Goal: Task Accomplishment & Management: Manage account settings

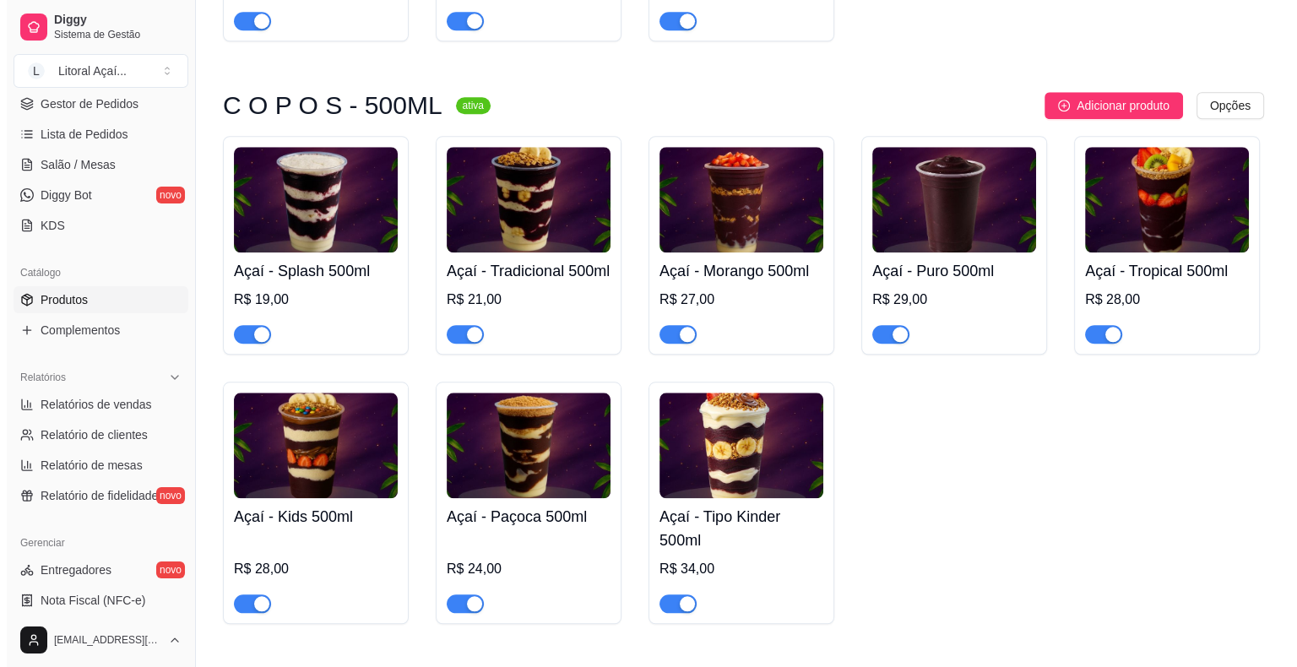
scroll to position [1688, 0]
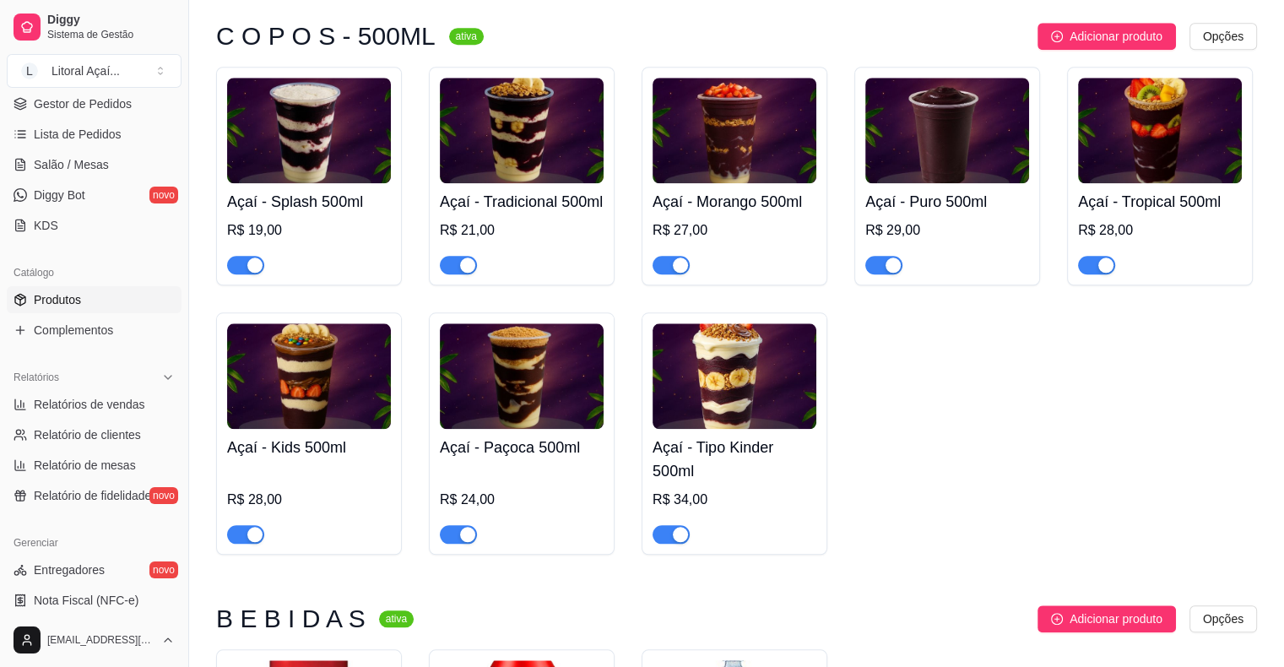
click at [527, 214] on h4 "Açaí - Tradicional 500ml" at bounding box center [522, 202] width 164 height 24
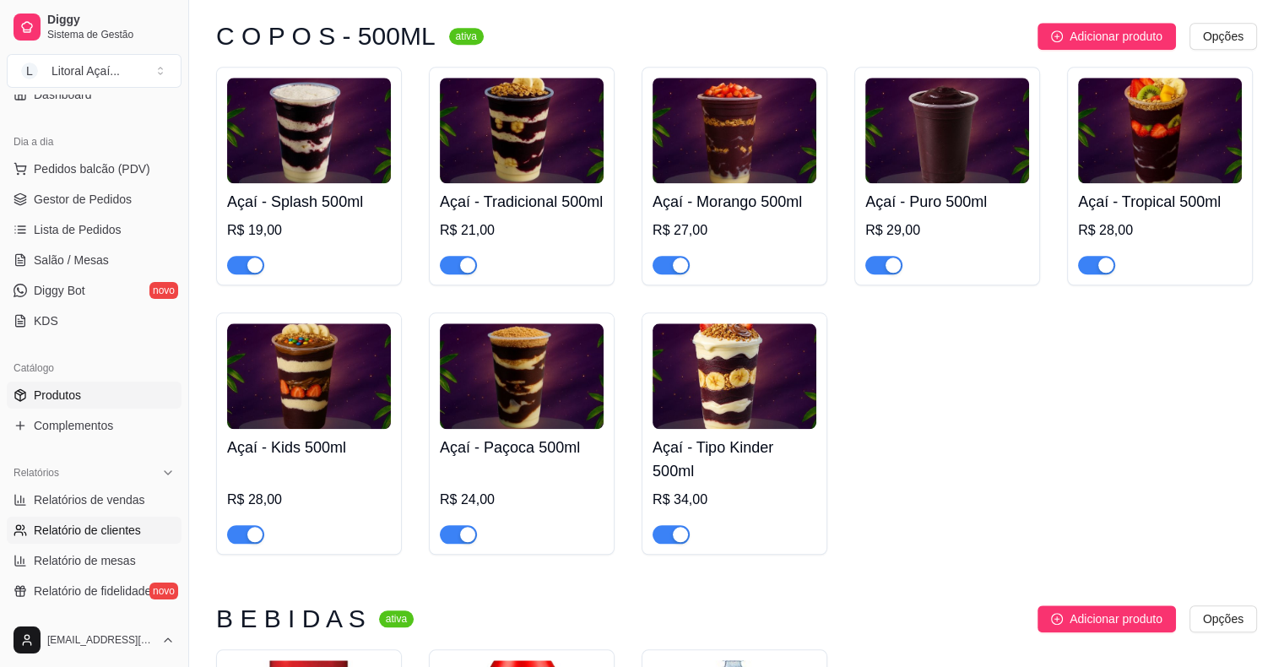
scroll to position [84, 0]
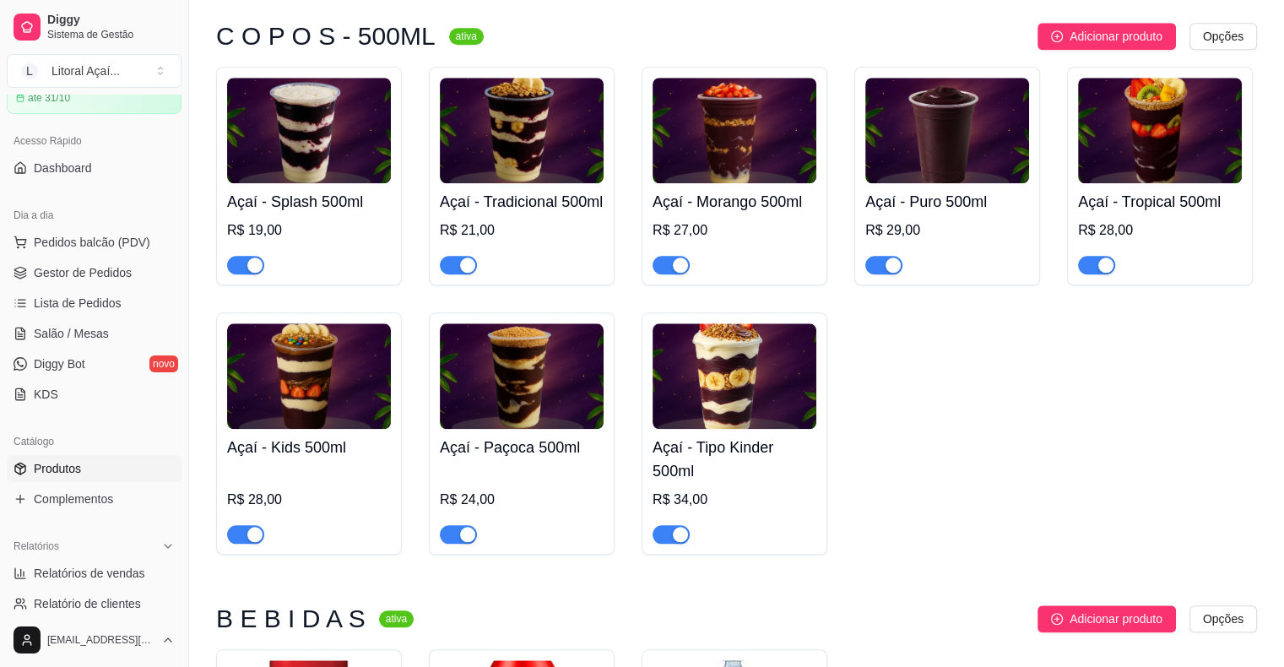
click at [293, 346] on div "Açaí - Splash 500ml R$ 19,00 Açaí - Tradicional 500ml R$ 21,00 Açaí - Morango 5…" at bounding box center [736, 311] width 1041 height 488
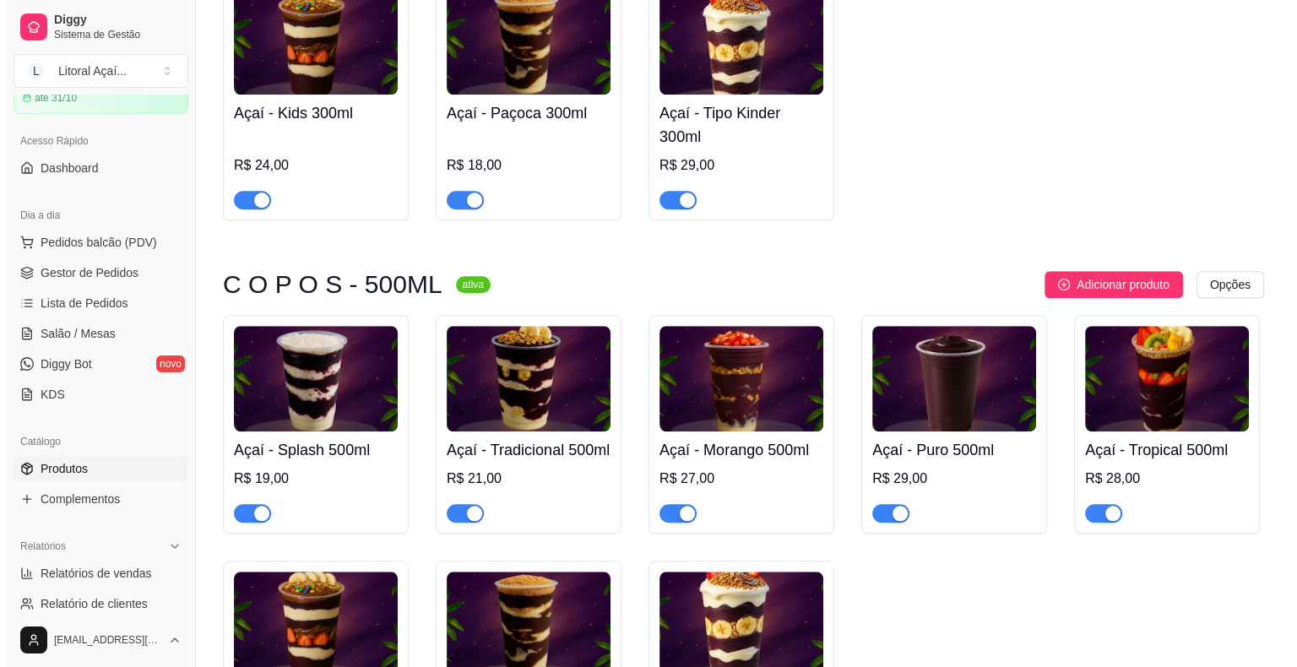
scroll to position [1435, 0]
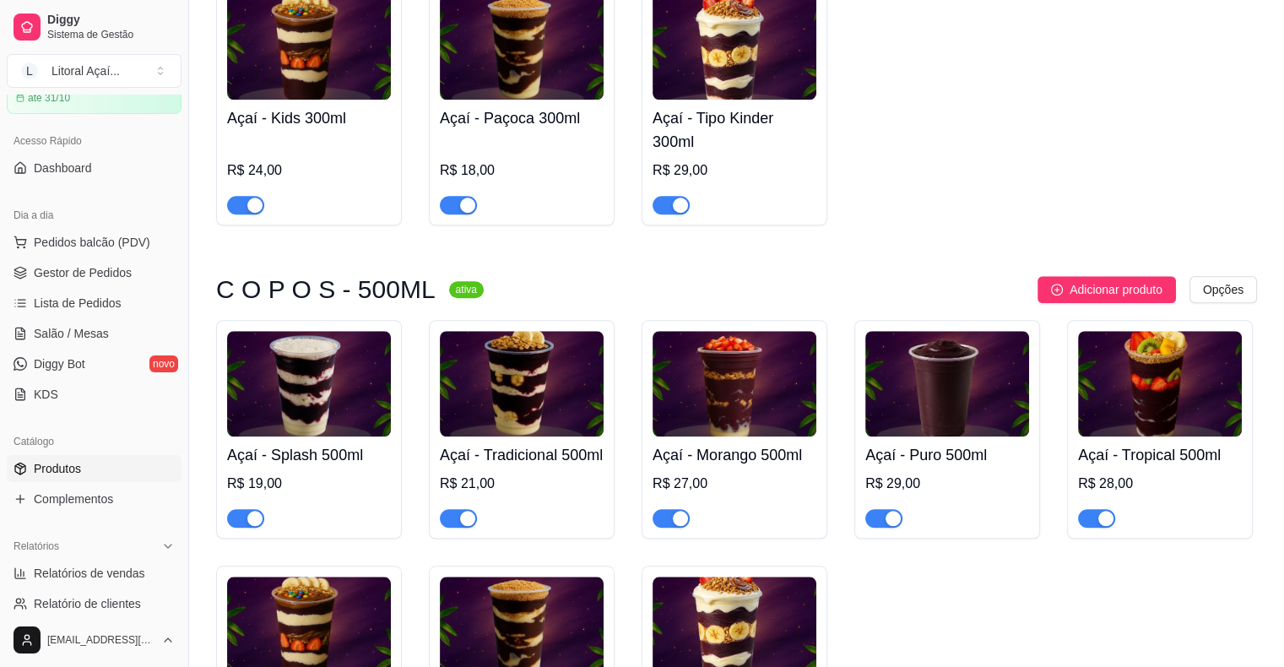
drag, startPoint x: 1099, startPoint y: 387, endPoint x: 1030, endPoint y: 62, distance: 332.3
click at [313, 464] on div "Açaí - Splash 500ml R$ 19,00" at bounding box center [309, 481] width 164 height 91
click at [545, 467] on h4 "Açaí - Tradicional 500ml" at bounding box center [522, 455] width 164 height 24
click at [77, 242] on span "Pedidos balcão (PDV)" at bounding box center [92, 242] width 116 height 17
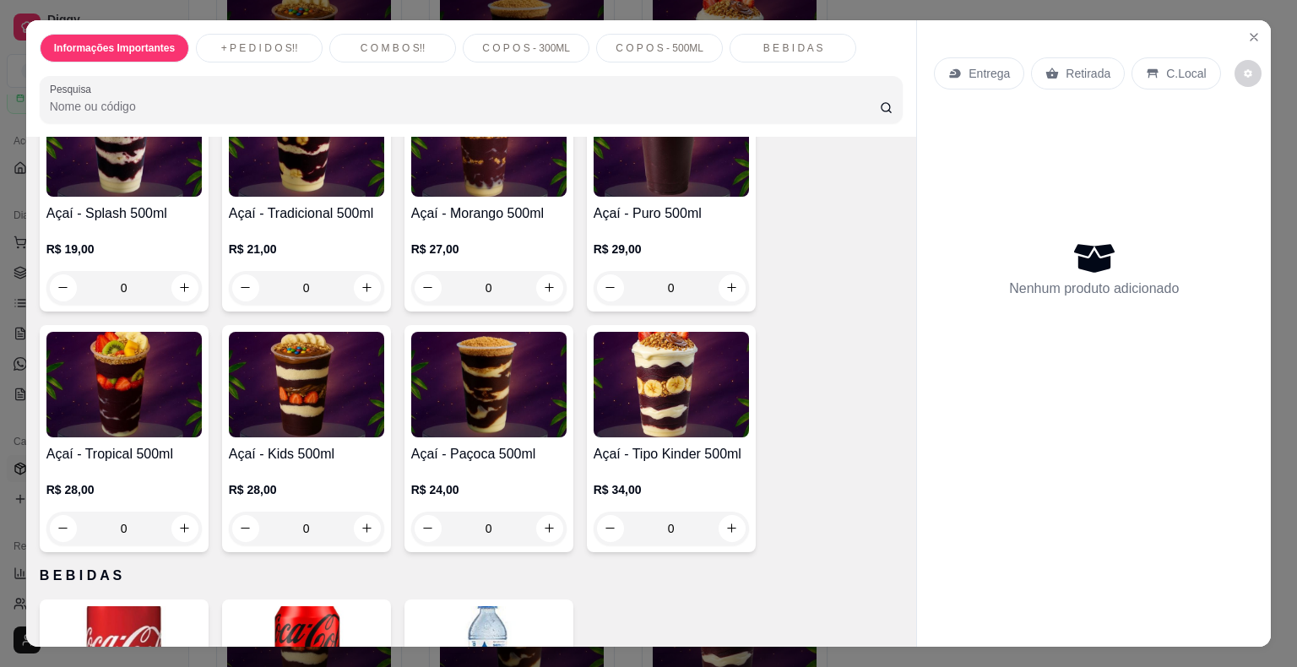
scroll to position [1459, 0]
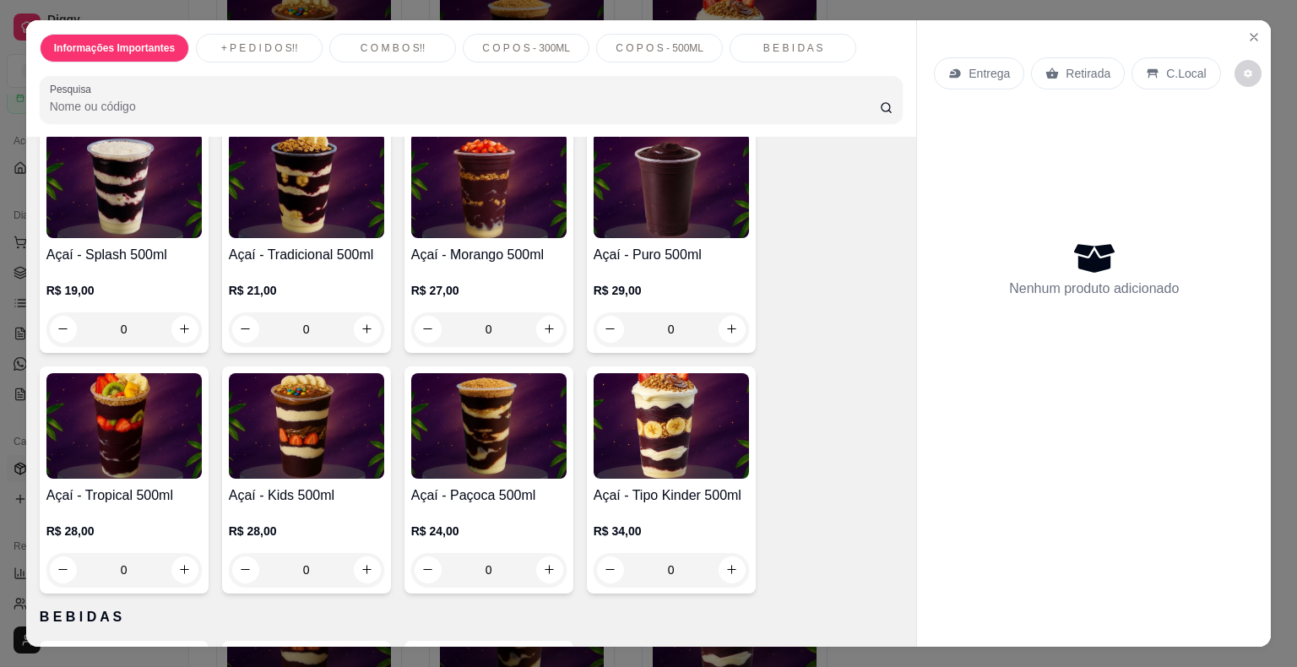
click at [359, 325] on div "0" at bounding box center [306, 329] width 155 height 34
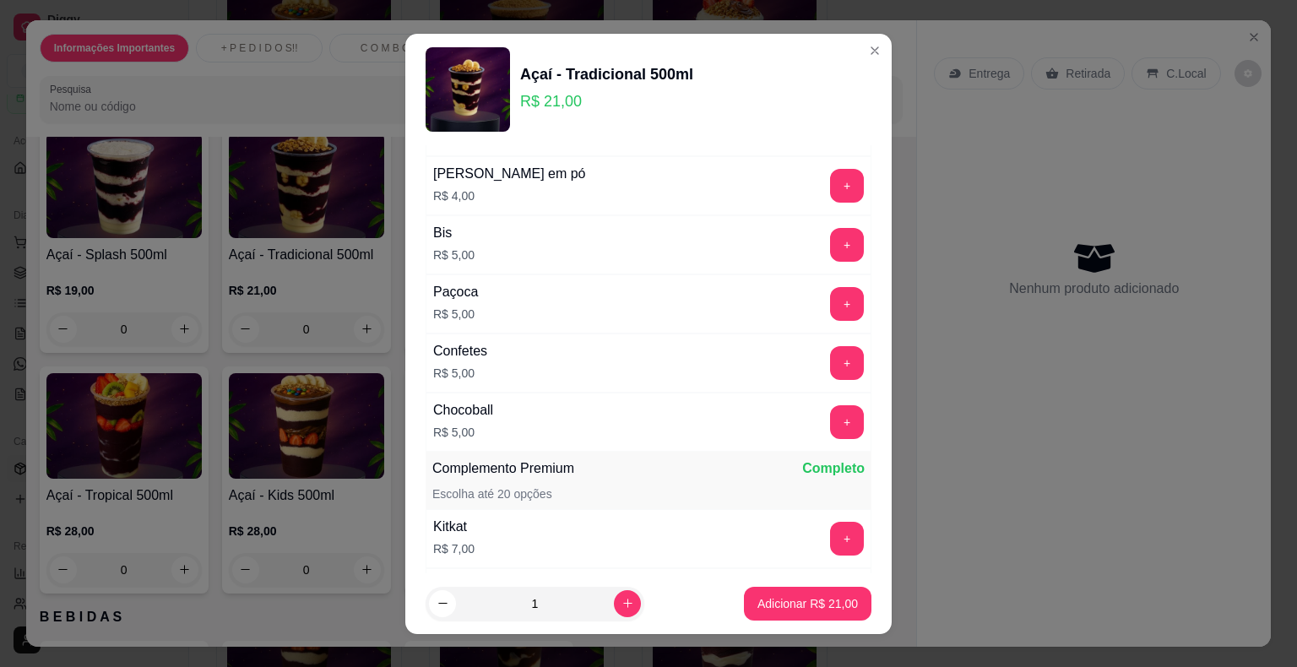
scroll to position [253, 0]
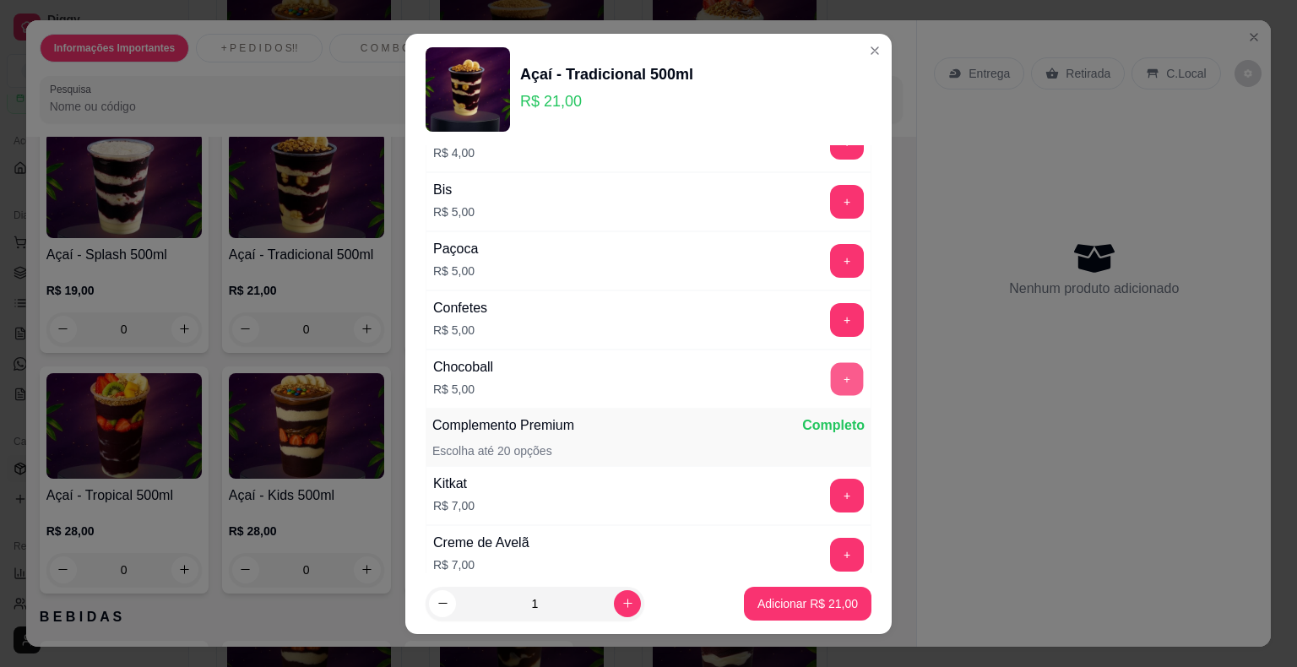
click at [831, 370] on button "+" at bounding box center [847, 378] width 33 height 33
click at [831, 258] on button "+" at bounding box center [847, 260] width 33 height 33
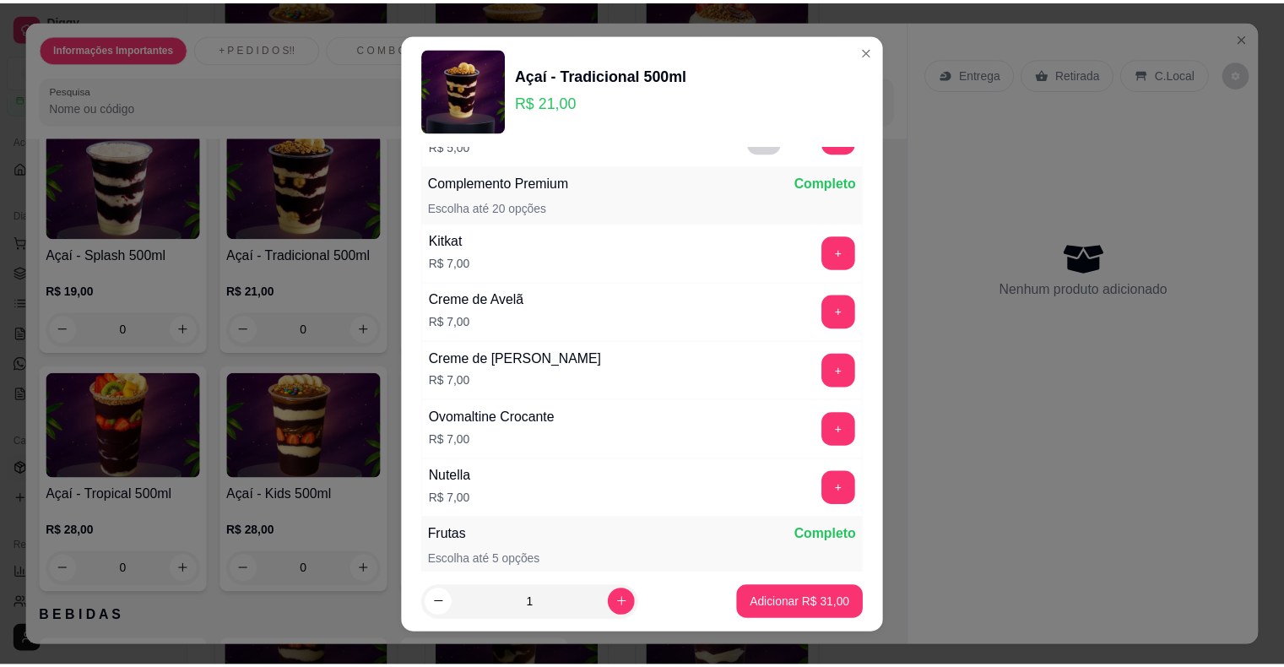
scroll to position [506, 0]
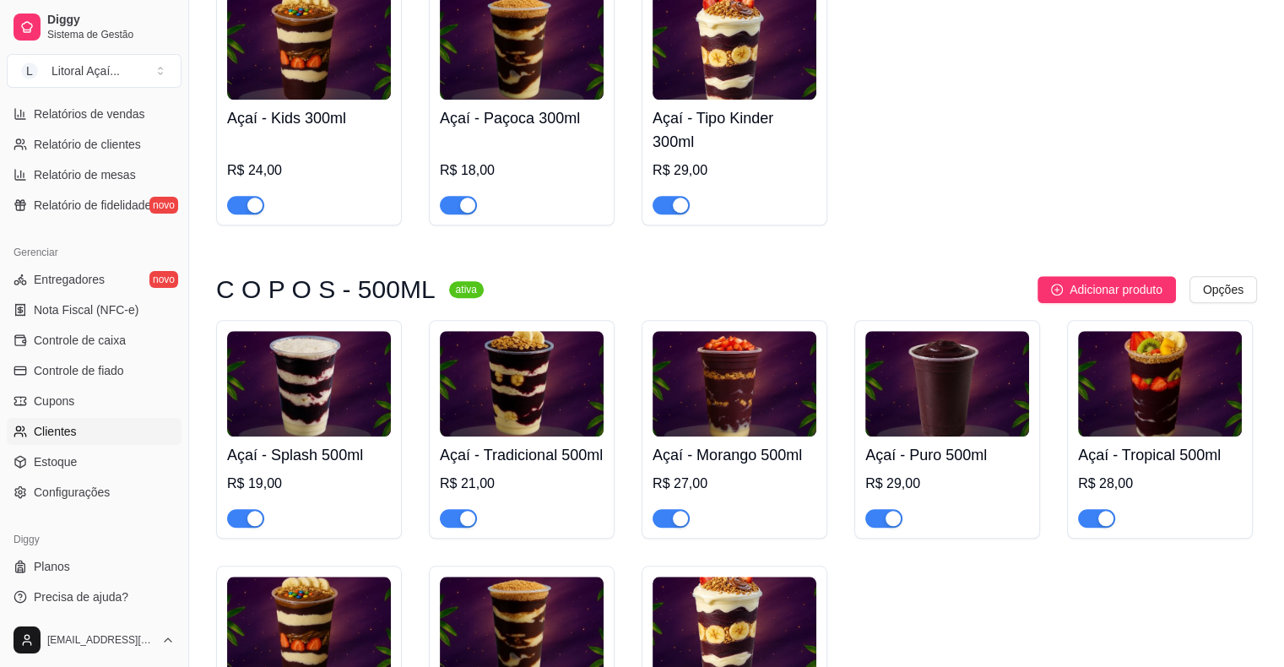
scroll to position [547, 0]
click at [111, 372] on span "Controle de fiado" at bounding box center [79, 367] width 90 height 17
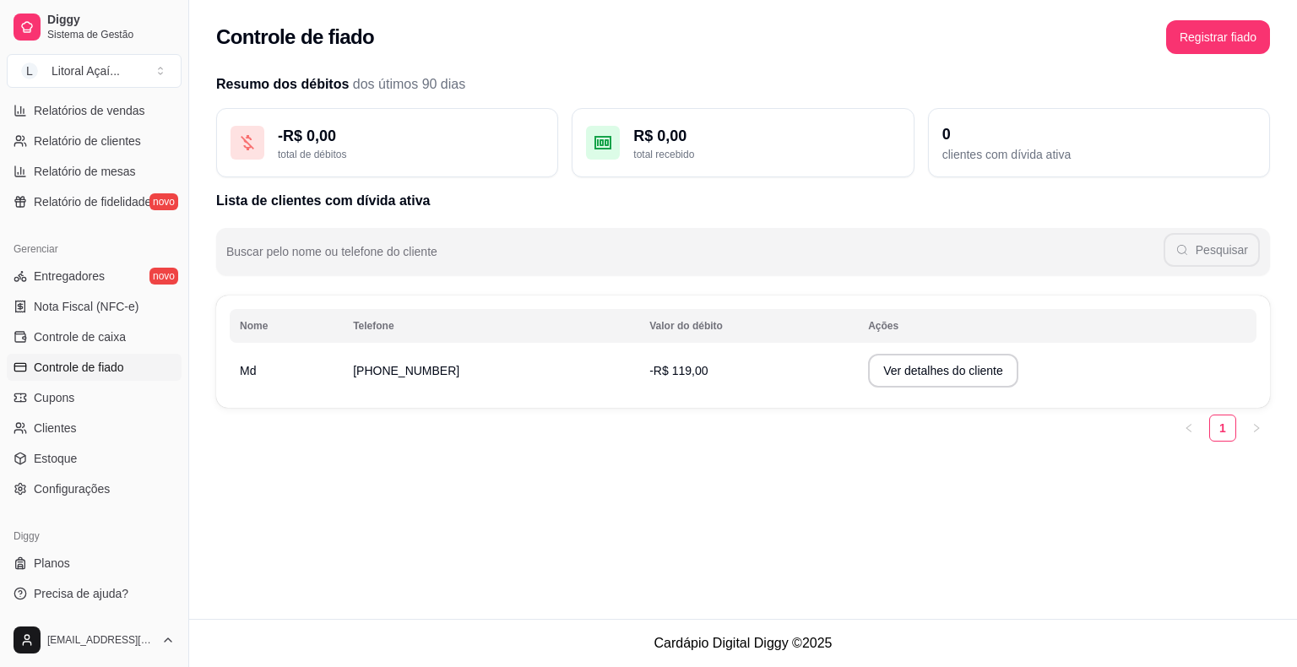
click at [571, 368] on td "[PHONE_NUMBER]" at bounding box center [491, 370] width 296 height 47
click at [975, 372] on button "Ver detalhes do cliente" at bounding box center [943, 371] width 150 height 34
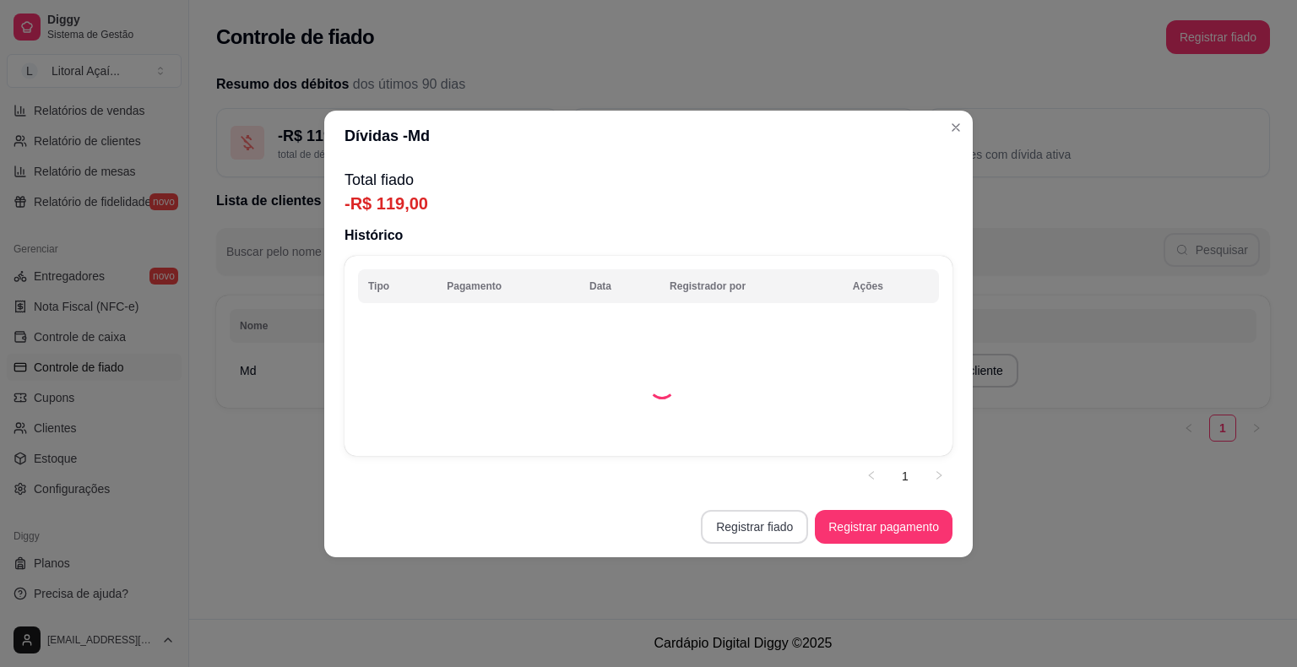
click at [758, 527] on button "Registrar fiado" at bounding box center [754, 527] width 107 height 34
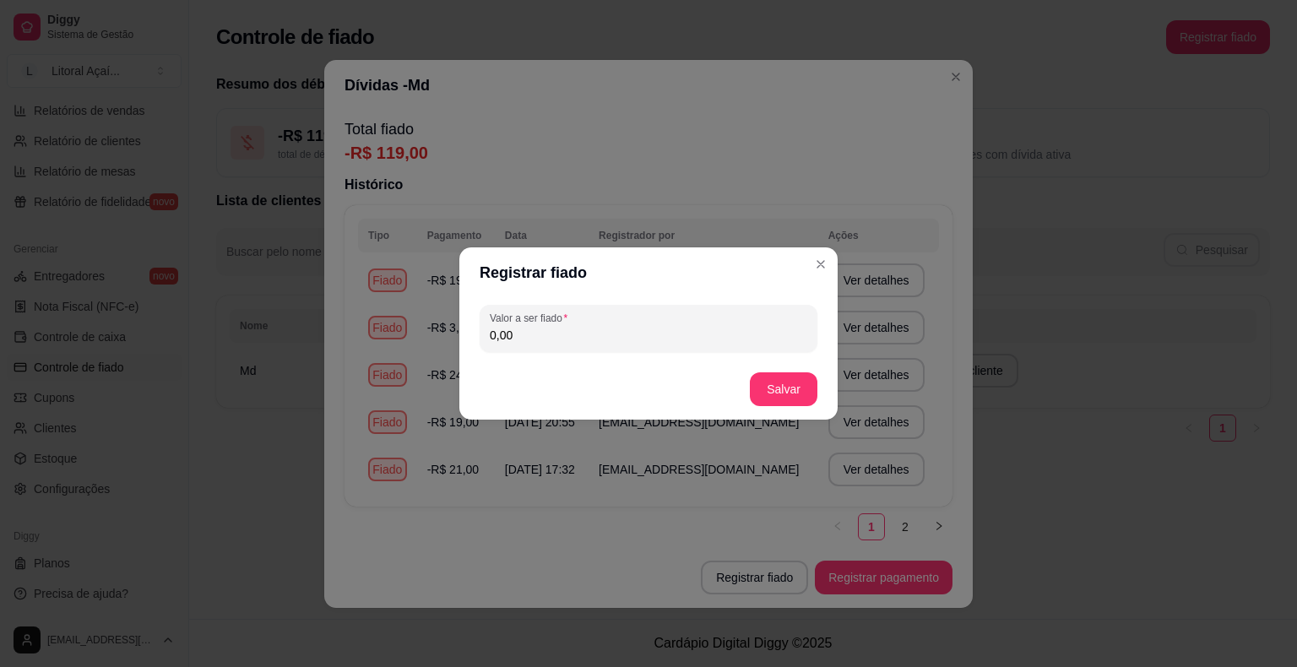
drag, startPoint x: 541, startPoint y: 331, endPoint x: 352, endPoint y: 338, distance: 189.2
click at [355, 338] on div "Registrar fiado Valor a ser fiado 0,00 Salvar" at bounding box center [648, 333] width 1297 height 667
paste input "5,38"
type input "53,80"
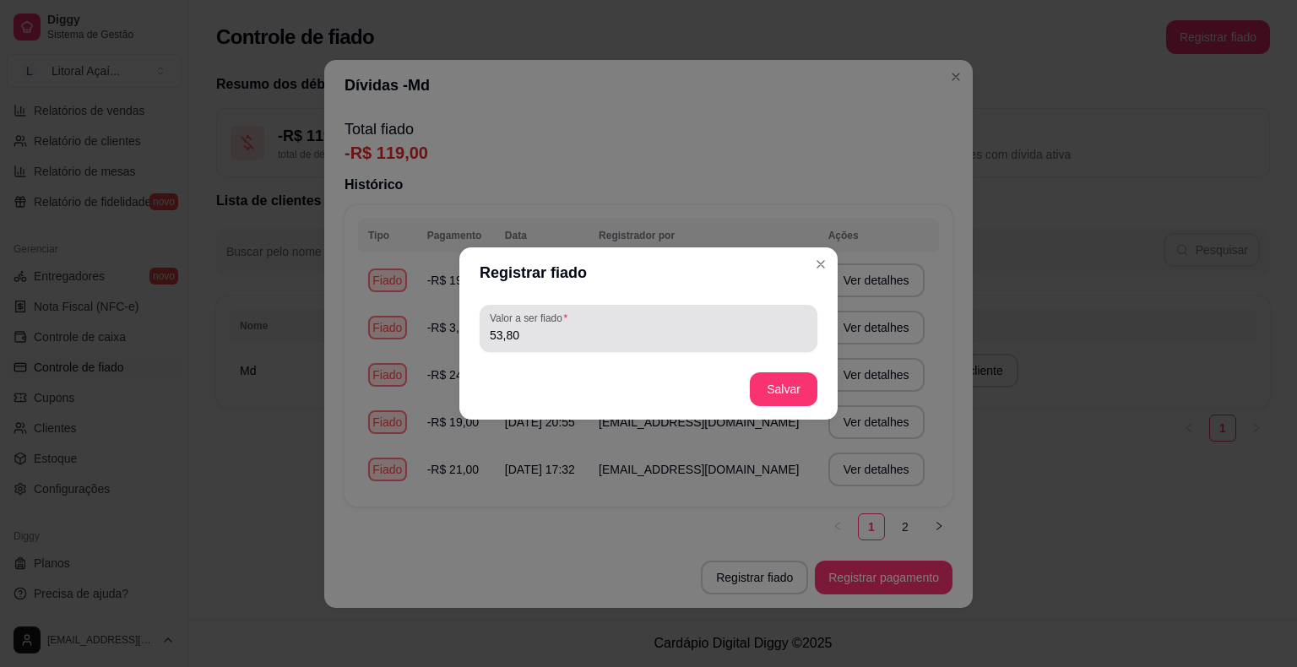
drag, startPoint x: 560, startPoint y: 344, endPoint x: 501, endPoint y: 338, distance: 60.2
click at [484, 343] on div "Valor a ser fiado 53,80" at bounding box center [648, 328] width 338 height 47
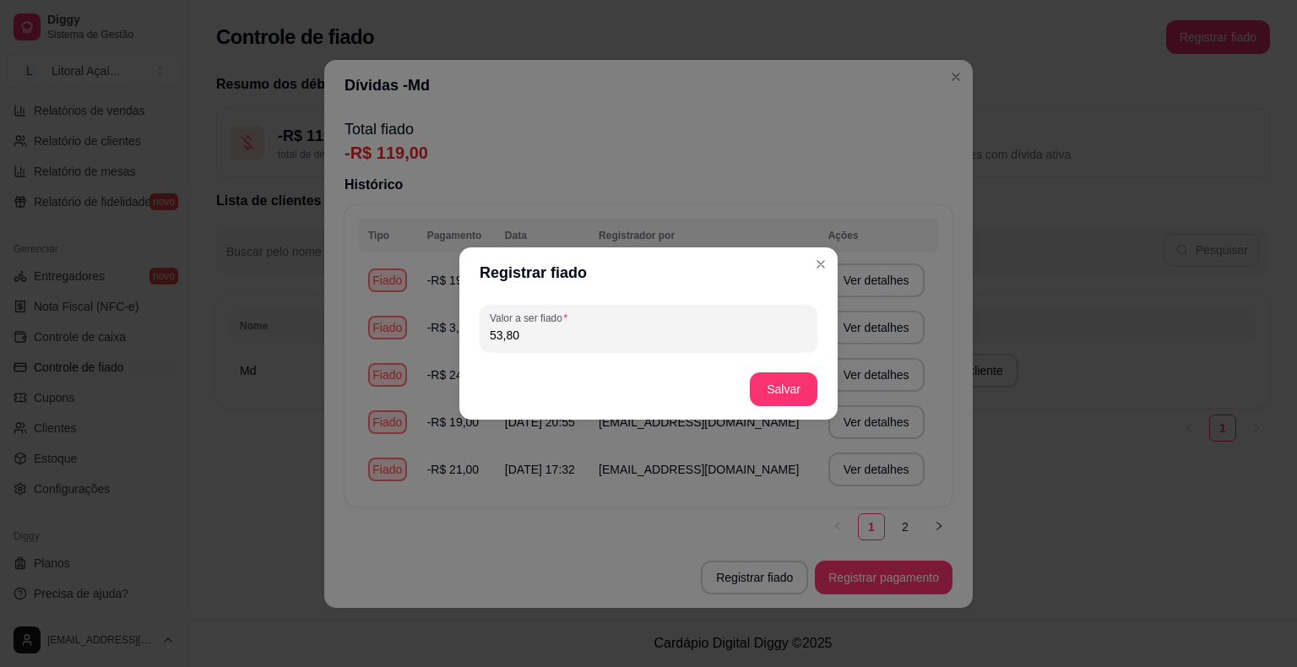
drag, startPoint x: 547, startPoint y: 335, endPoint x: 488, endPoint y: 333, distance: 59.1
click at [488, 333] on div "Valor a ser fiado 53,80" at bounding box center [648, 328] width 338 height 47
click at [773, 398] on button "Salvar" at bounding box center [784, 389] width 68 height 34
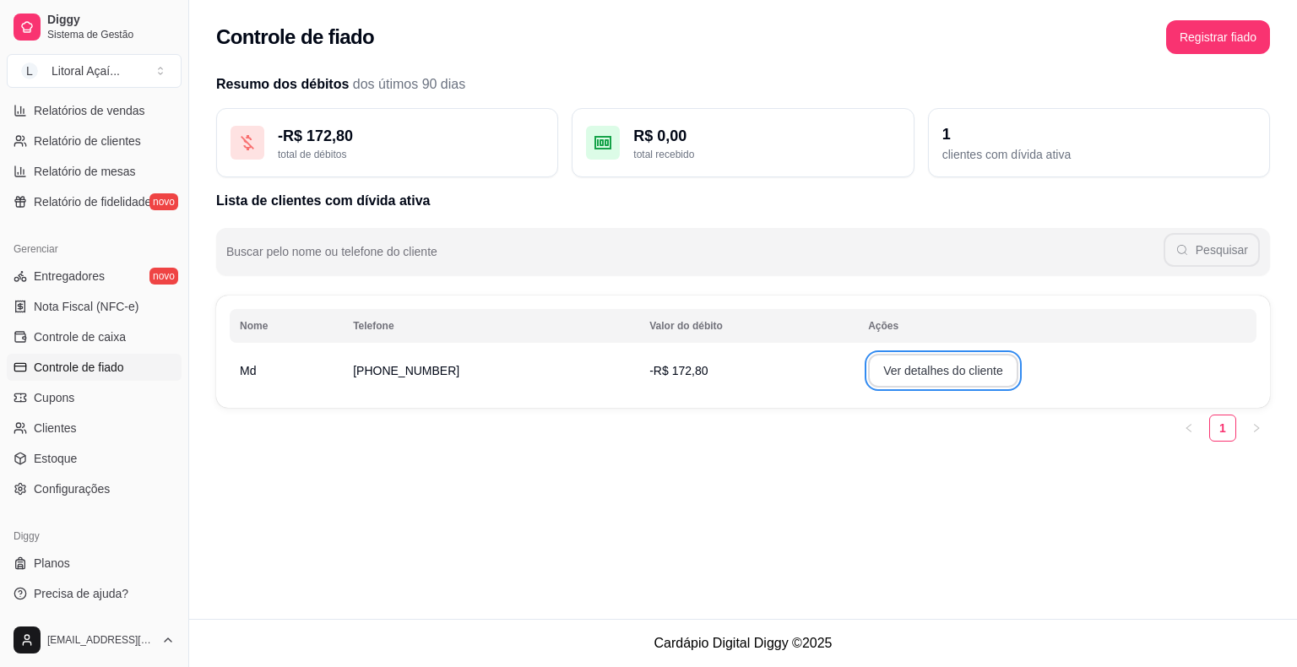
click at [959, 383] on button "Ver detalhes do cliente" at bounding box center [943, 371] width 150 height 34
